Goal: Information Seeking & Learning: Learn about a topic

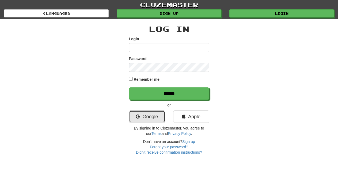
click at [156, 117] on link "Google" at bounding box center [147, 116] width 36 height 12
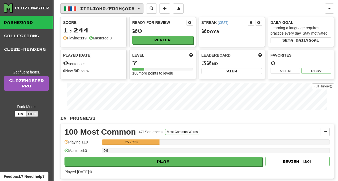
click at [143, 7] on button "Italiano / Français" at bounding box center [101, 8] width 83 height 10
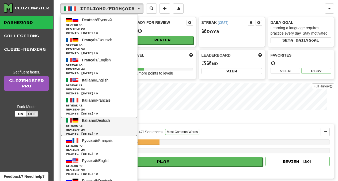
click at [102, 121] on span "Italiano / Deutsch" at bounding box center [96, 120] width 28 height 4
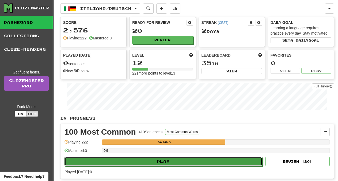
click at [176, 165] on button "Play" at bounding box center [164, 161] width 198 height 9
select select "**"
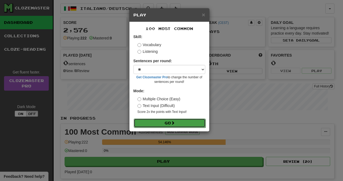
click at [169, 123] on button "Go" at bounding box center [170, 122] width 72 height 9
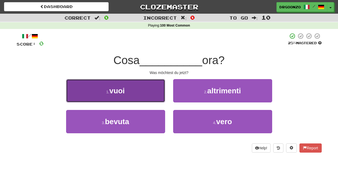
click at [128, 92] on button "1 . vuoi" at bounding box center [115, 90] width 99 height 23
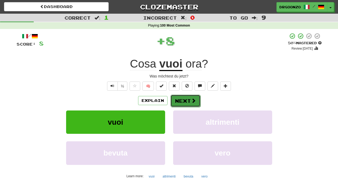
click at [179, 102] on button "Next" at bounding box center [186, 101] width 30 height 12
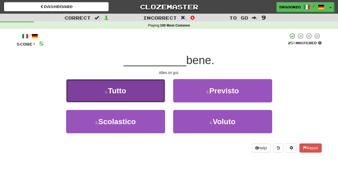
click at [139, 92] on button "1 . Tutto" at bounding box center [115, 90] width 99 height 23
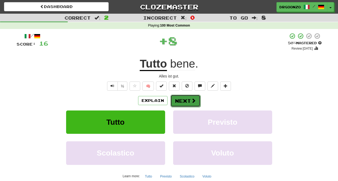
click at [181, 97] on button "Next" at bounding box center [186, 101] width 30 height 12
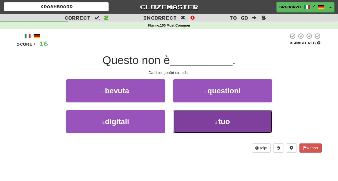
click at [201, 118] on button "4 . tuo" at bounding box center [222, 121] width 99 height 23
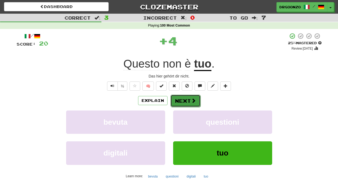
click at [185, 101] on button "Next" at bounding box center [186, 101] width 30 height 12
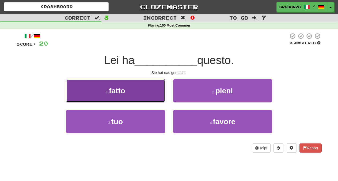
click at [131, 94] on button "1 . fatto" at bounding box center [115, 90] width 99 height 23
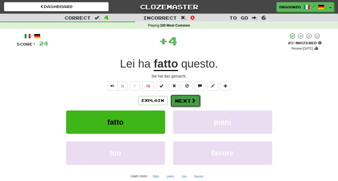
click at [183, 100] on button "Next" at bounding box center [186, 101] width 30 height 12
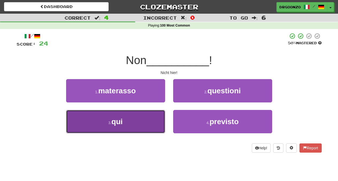
click at [135, 123] on button "3 . qui" at bounding box center [115, 121] width 99 height 23
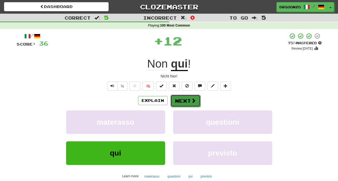
click at [185, 101] on button "Next" at bounding box center [186, 101] width 30 height 12
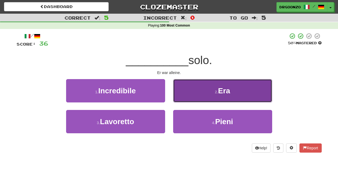
click at [233, 91] on button "2 . Era" at bounding box center [222, 90] width 99 height 23
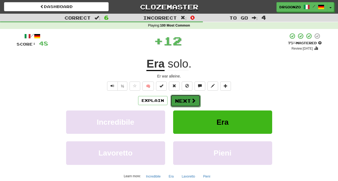
click at [196, 101] on button "Next" at bounding box center [186, 101] width 30 height 12
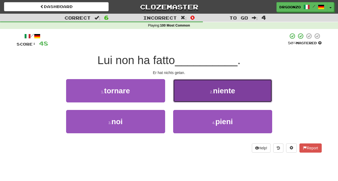
click at [221, 87] on button "2 . niente" at bounding box center [222, 90] width 99 height 23
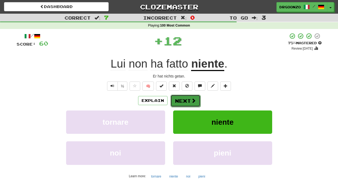
click at [196, 102] on button "Next" at bounding box center [186, 101] width 30 height 12
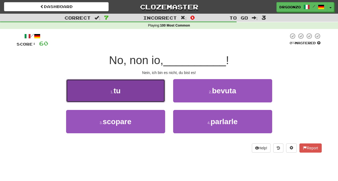
click at [148, 99] on button "1 . tu" at bounding box center [115, 90] width 99 height 23
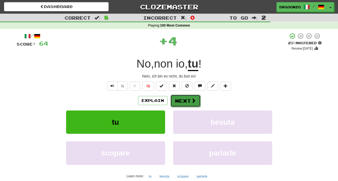
click at [195, 100] on span at bounding box center [193, 100] width 5 height 5
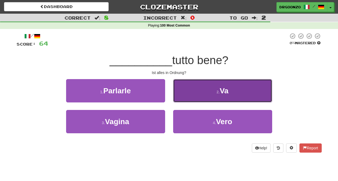
click at [226, 100] on button "2 . Va" at bounding box center [222, 90] width 99 height 23
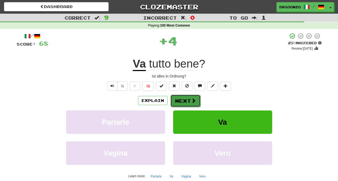
click at [197, 100] on button "Next" at bounding box center [186, 101] width 30 height 12
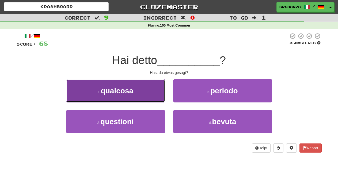
click at [136, 95] on button "1 . qualcosa" at bounding box center [115, 90] width 99 height 23
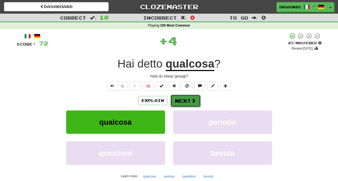
click at [181, 101] on button "Next" at bounding box center [186, 101] width 30 height 12
